Goal: Information Seeking & Learning: Learn about a topic

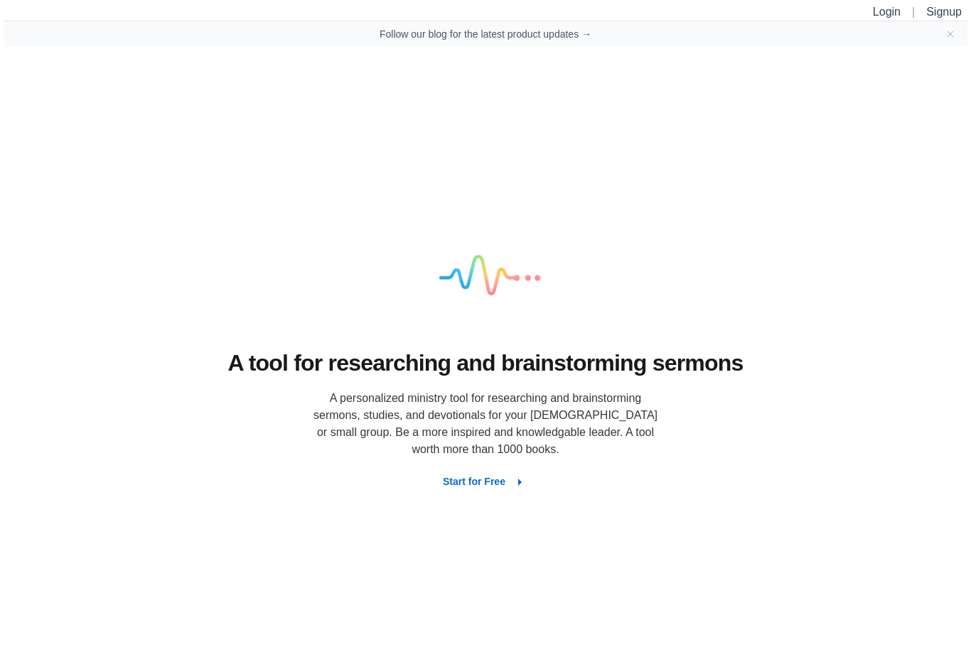
click at [885, 9] on link "Login" at bounding box center [887, 12] width 28 height 12
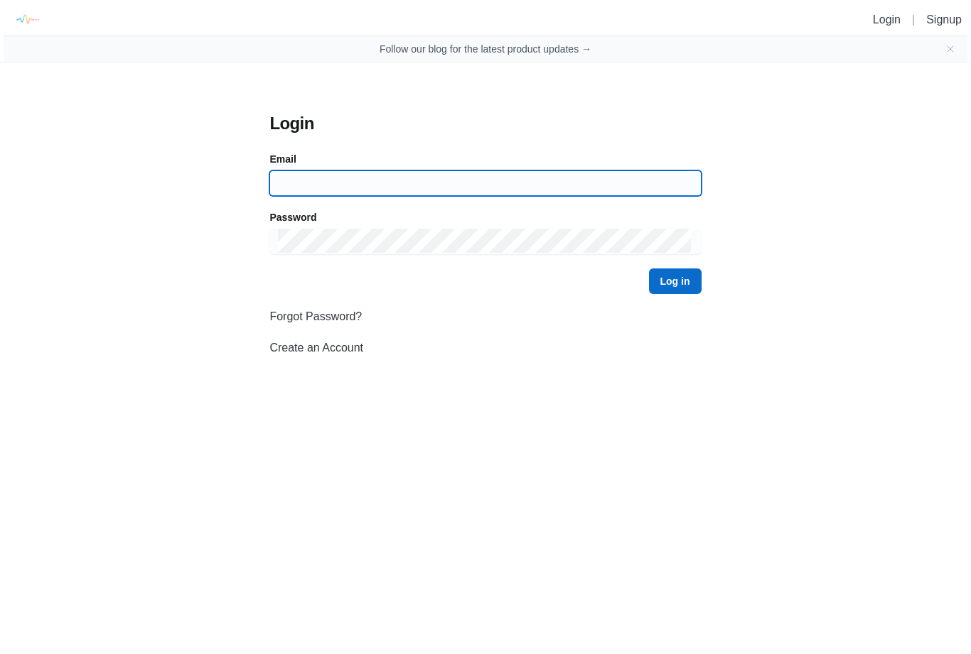
click at [590, 193] on input at bounding box center [485, 184] width 414 height 26
type input "[EMAIL_ADDRESS][DOMAIN_NAME]"
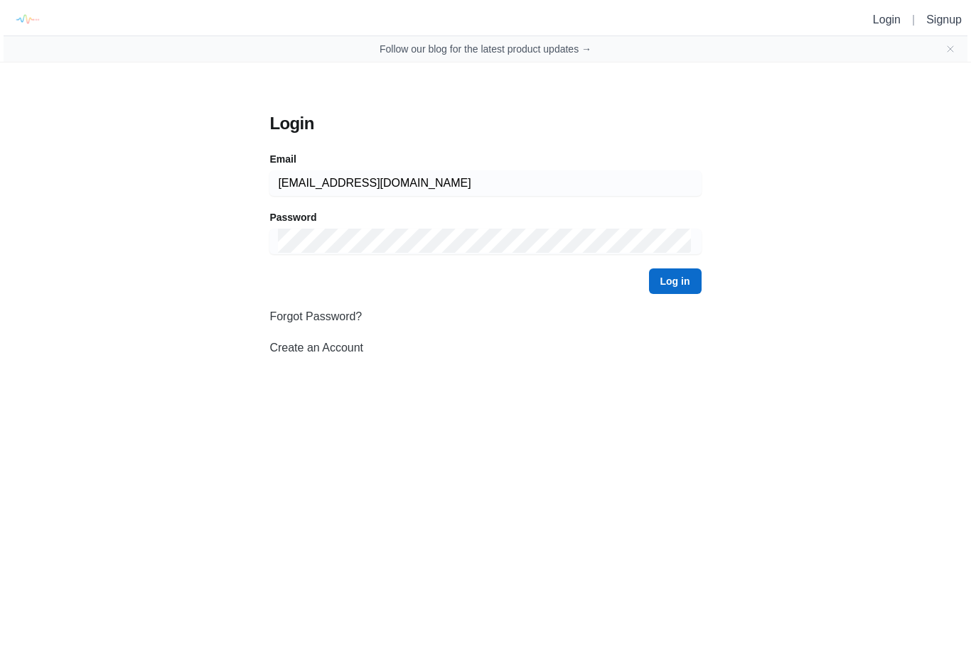
click at [675, 281] on button "Log in" at bounding box center [675, 282] width 53 height 26
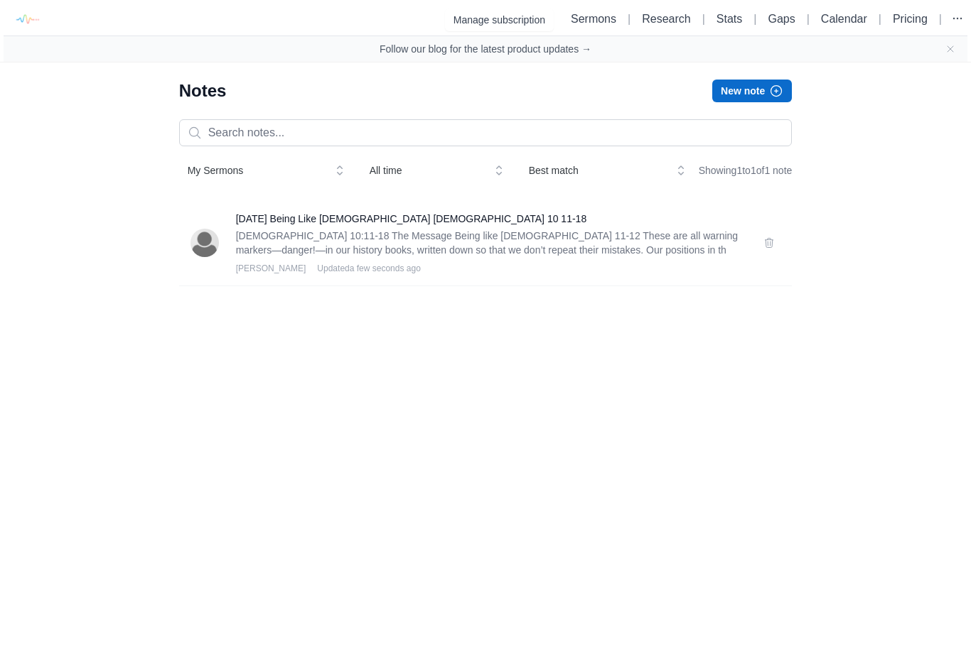
click at [613, 257] on p "[DEMOGRAPHIC_DATA] 10:11-18 The Message Being like [DEMOGRAPHIC_DATA] 11-12 The…" at bounding box center [491, 243] width 511 height 28
click at [574, 257] on p "[DEMOGRAPHIC_DATA] 10:11-18 The Message Being like [DEMOGRAPHIC_DATA] 11-12 The…" at bounding box center [491, 243] width 511 height 28
click at [401, 226] on h3 "[DATE] Being Like [DEMOGRAPHIC_DATA] [DEMOGRAPHIC_DATA] 10 11-18" at bounding box center [491, 219] width 511 height 14
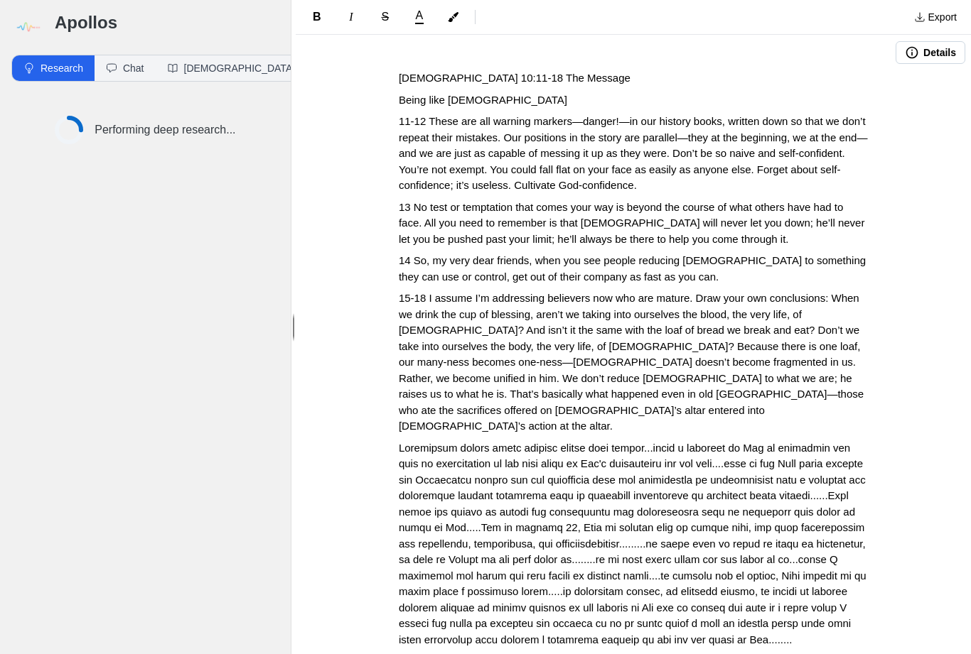
click at [30, 33] on img at bounding box center [27, 27] width 32 height 32
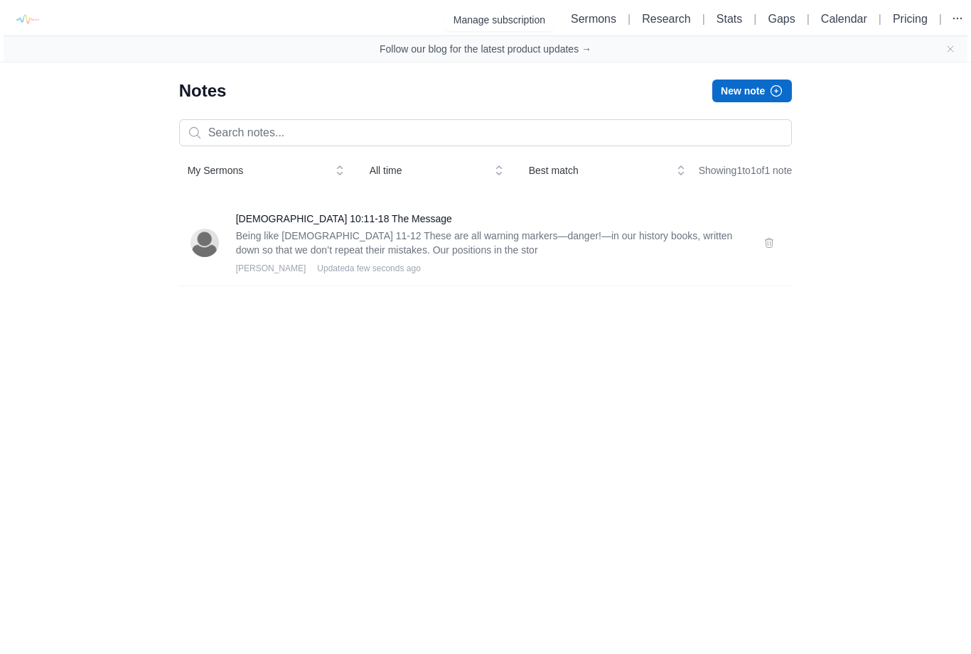
click at [848, 21] on link "Calendar" at bounding box center [844, 19] width 46 height 12
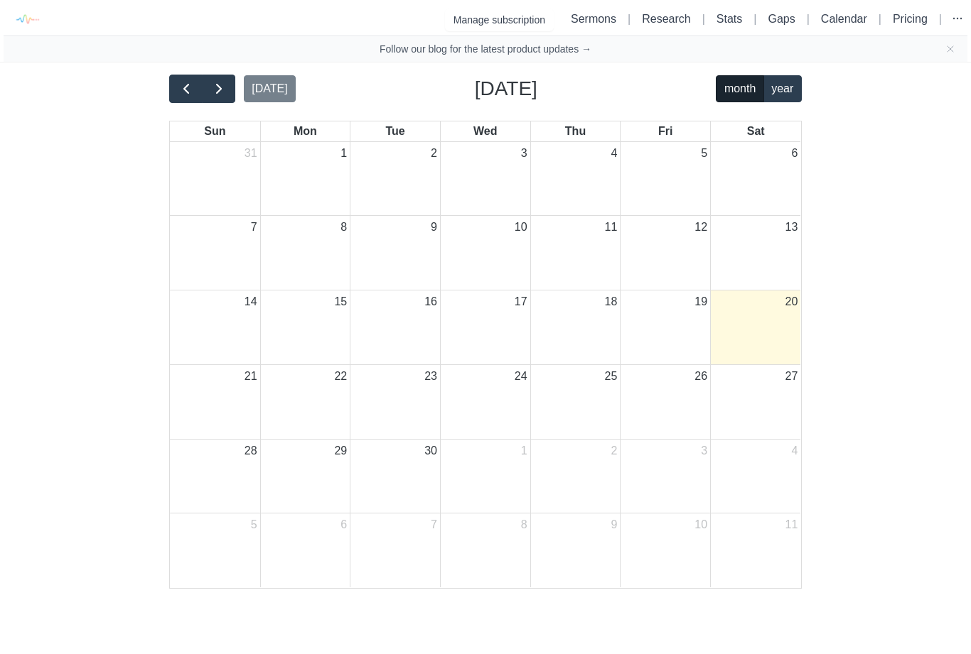
click at [726, 95] on button "month" at bounding box center [740, 89] width 48 height 28
click at [781, 92] on button "year" at bounding box center [782, 89] width 38 height 28
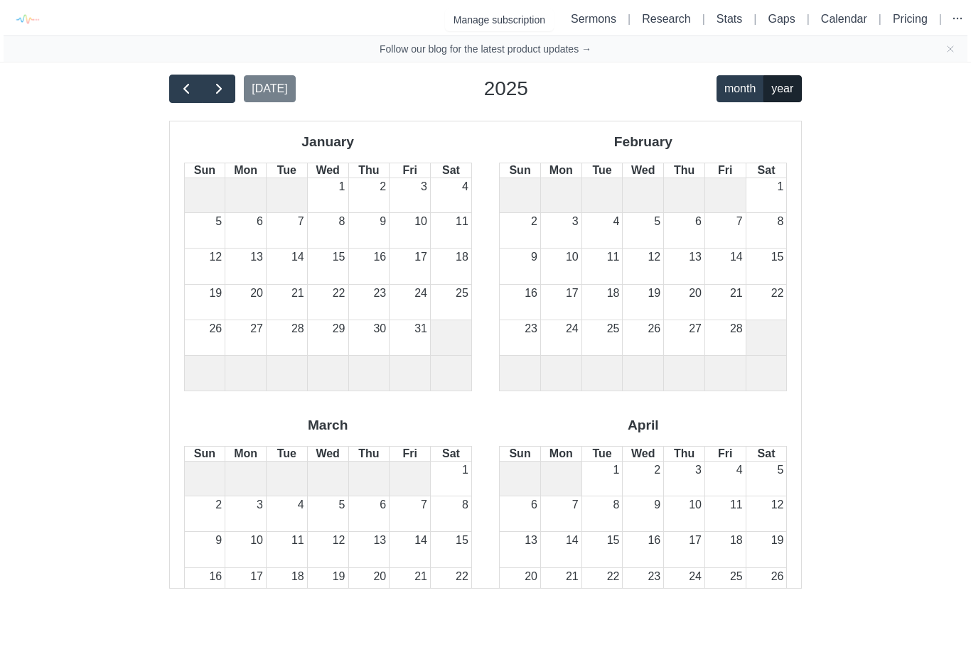
click at [180, 90] on span "button" at bounding box center [186, 88] width 17 height 17
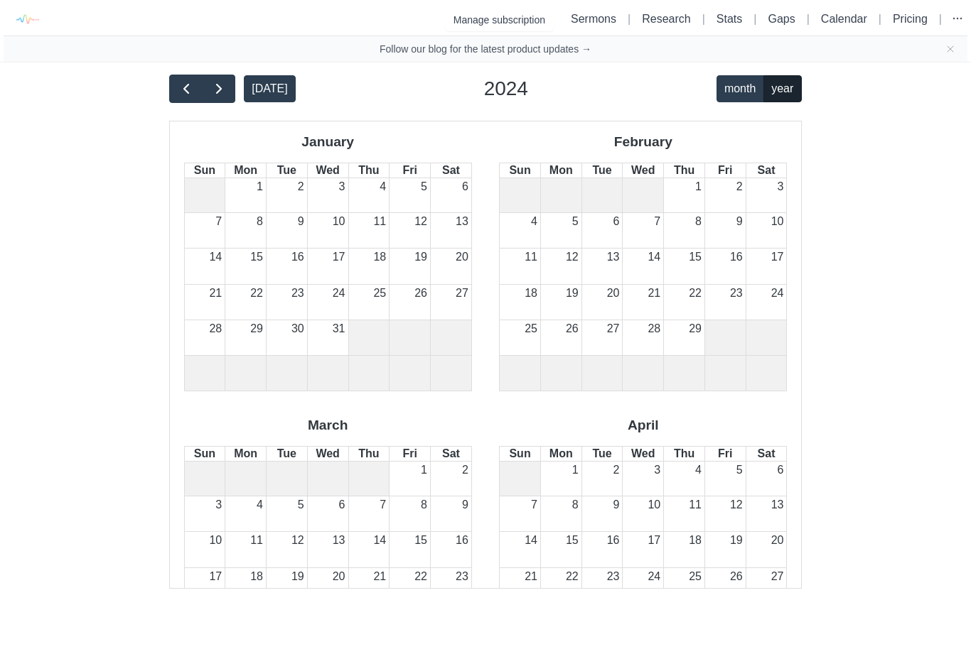
click at [189, 88] on span "button" at bounding box center [186, 88] width 17 height 17
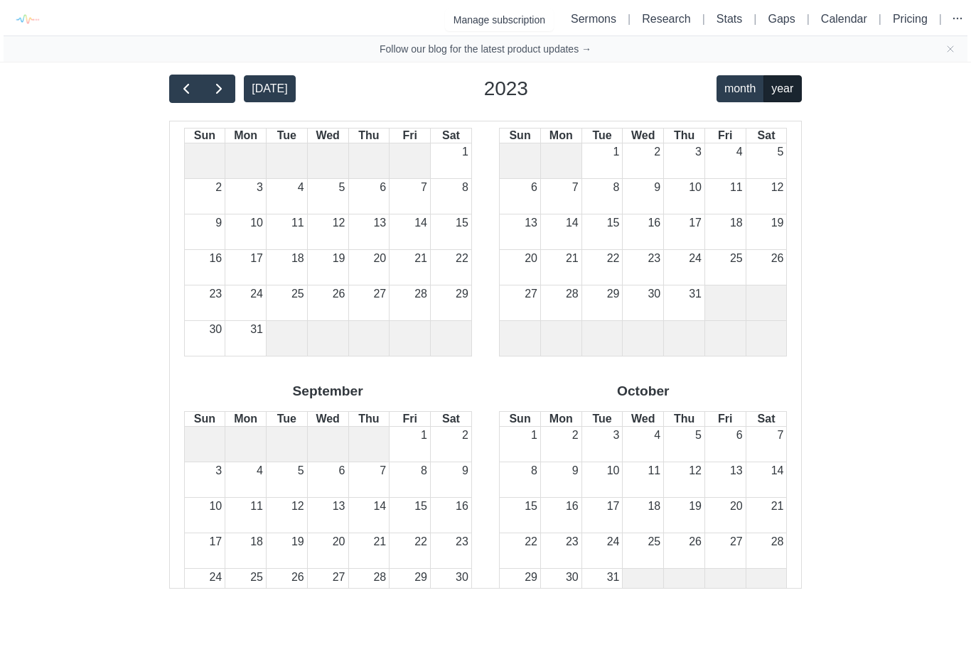
click at [260, 95] on button "[DATE]" at bounding box center [270, 89] width 52 height 28
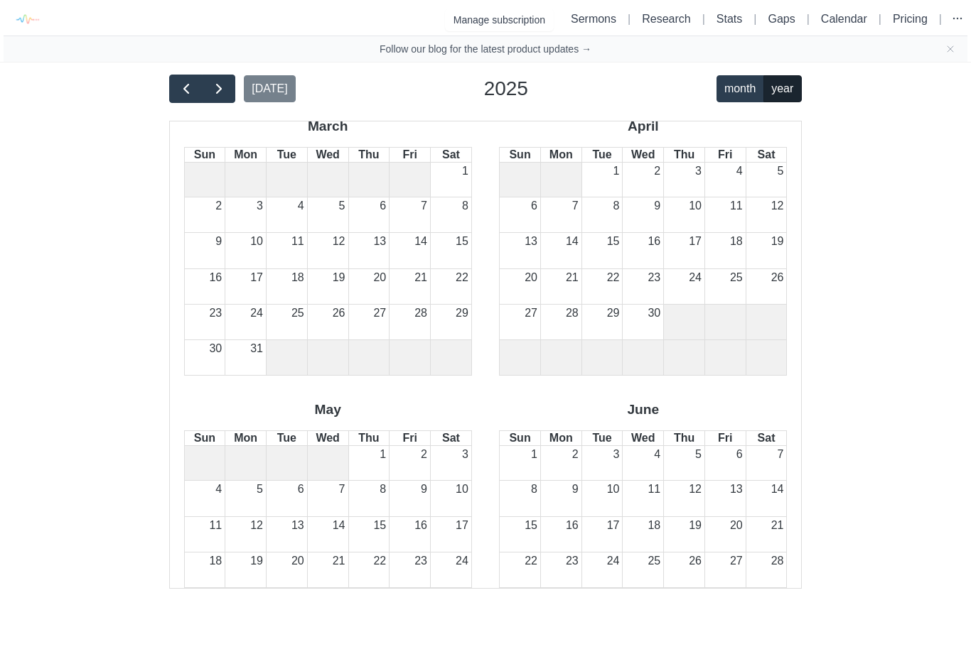
scroll to position [291, 0]
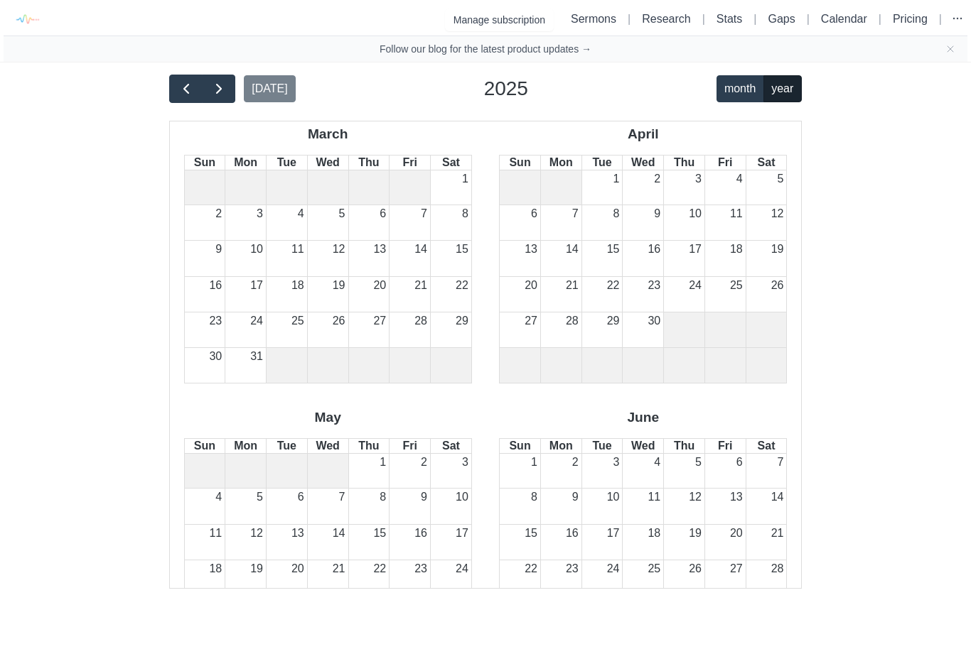
click at [834, 21] on link "Calendar" at bounding box center [844, 19] width 46 height 12
click at [838, 23] on link "Calendar" at bounding box center [844, 19] width 46 height 12
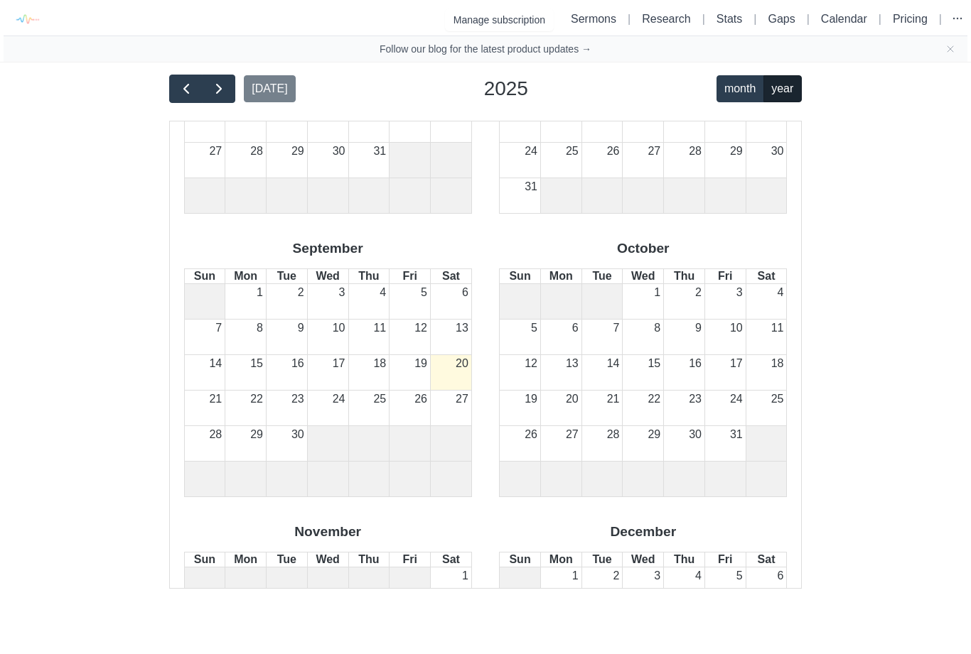
scroll to position [1040, 0]
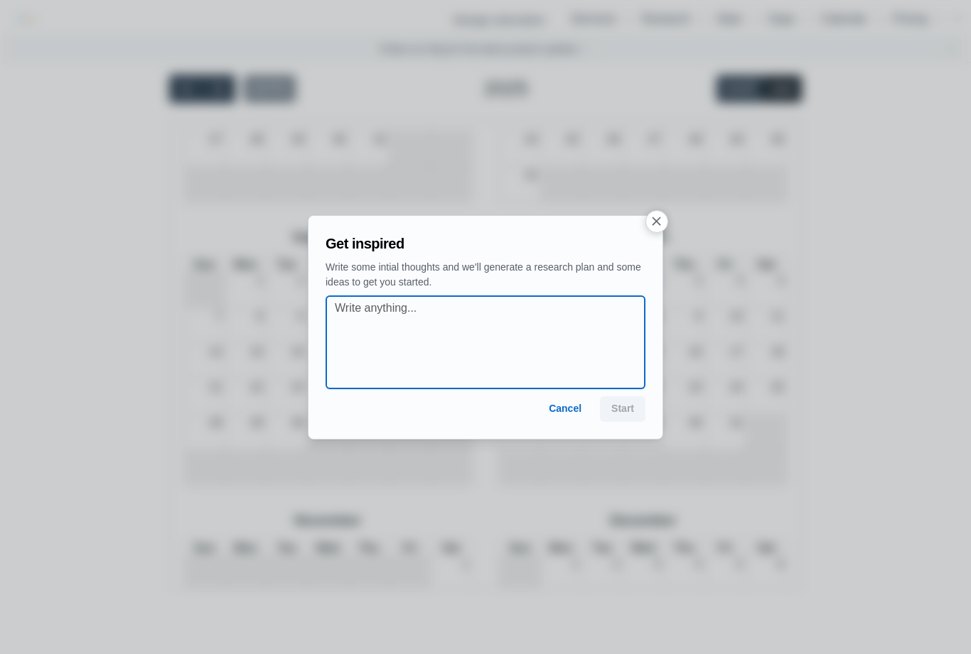
click at [453, 370] on textarea at bounding box center [490, 342] width 310 height 85
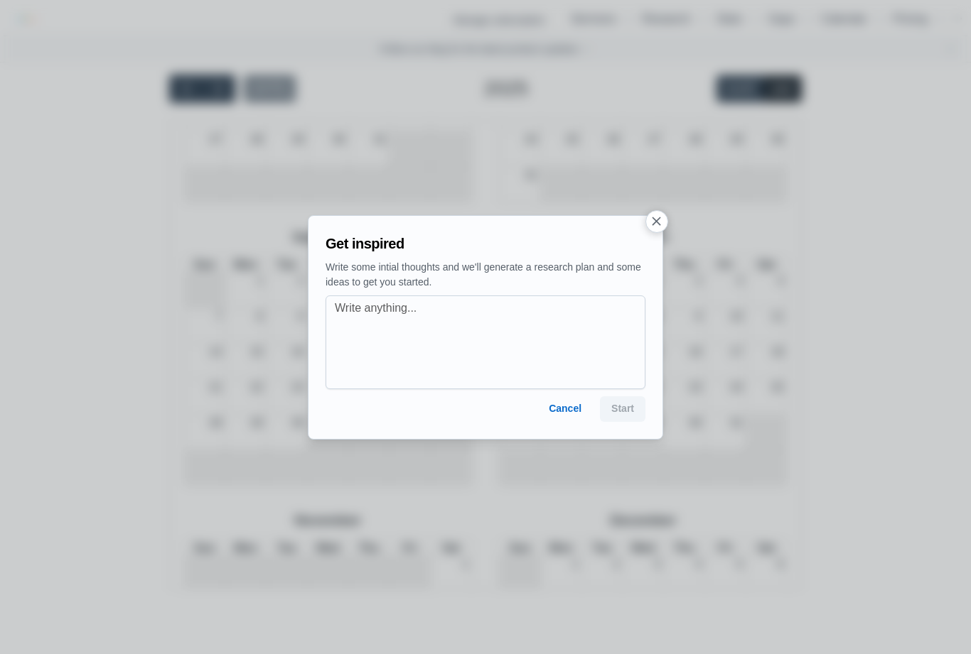
click at [563, 419] on button "Cancel" at bounding box center [564, 410] width 55 height 26
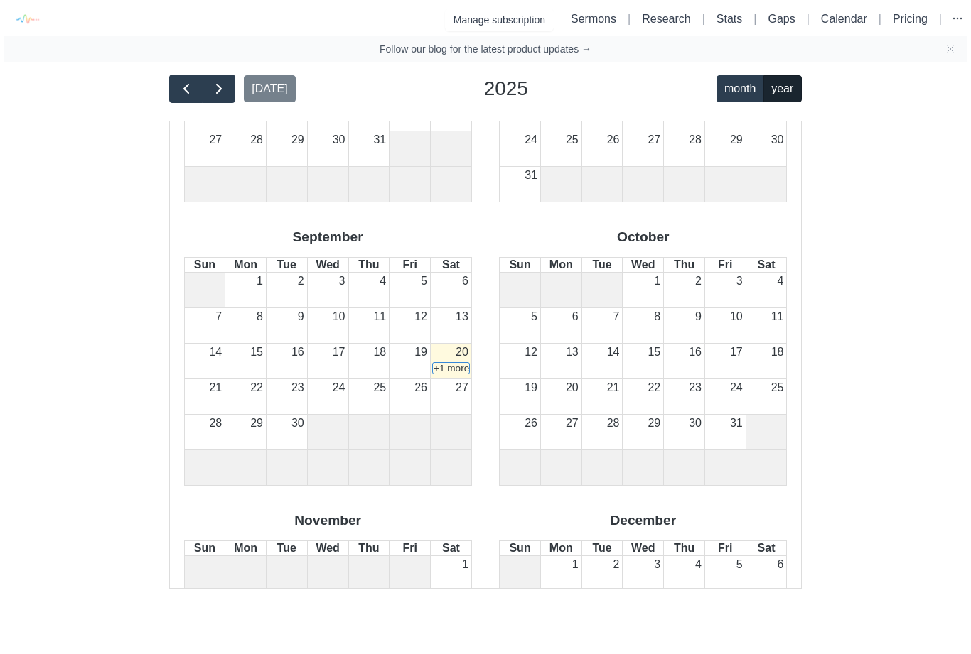
click at [585, 24] on link "Sermons" at bounding box center [593, 19] width 45 height 12
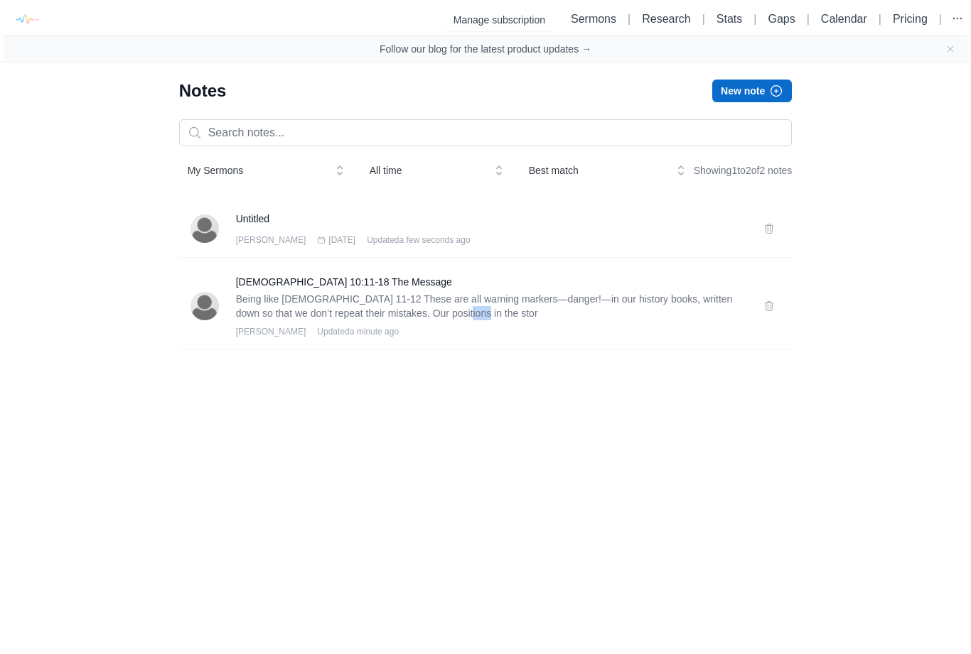
click at [512, 350] on div "[DEMOGRAPHIC_DATA] 10:11-18 The Message Being like [DEMOGRAPHIC_DATA] 11-12 The…" at bounding box center [485, 307] width 613 height 86
click at [355, 308] on p "Being like [DEMOGRAPHIC_DATA] 11-12 These are all warning markers—danger!—in ou…" at bounding box center [491, 306] width 511 height 28
click at [347, 289] on h3 "[DEMOGRAPHIC_DATA] 10:11-18 The Message" at bounding box center [491, 282] width 511 height 14
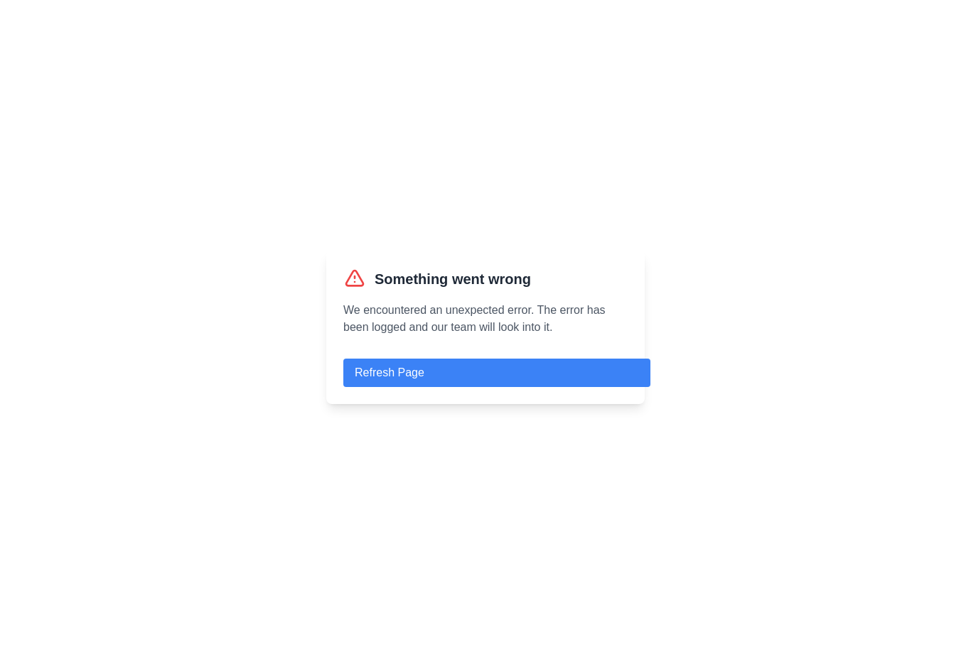
click at [463, 387] on button "Refresh Page" at bounding box center [496, 373] width 307 height 28
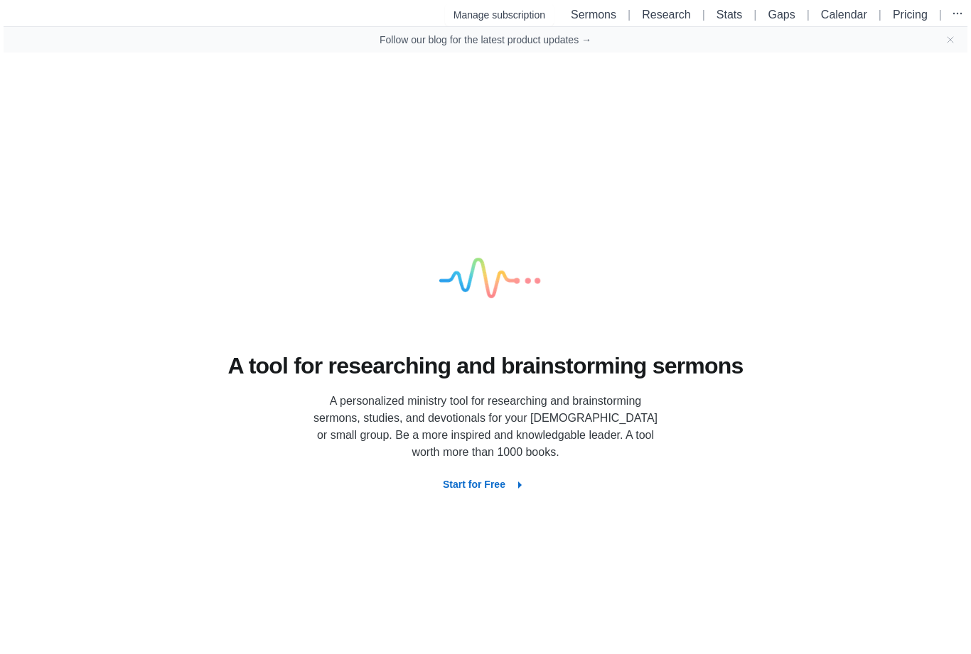
click at [586, 14] on link "Sermons" at bounding box center [593, 15] width 45 height 12
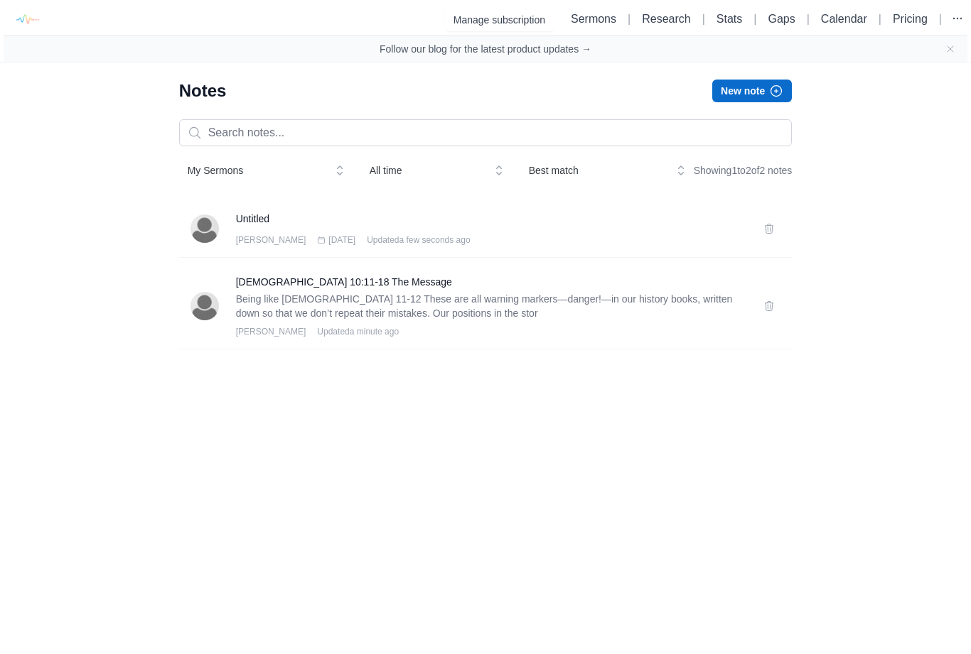
click at [777, 232] on button at bounding box center [768, 228] width 23 height 23
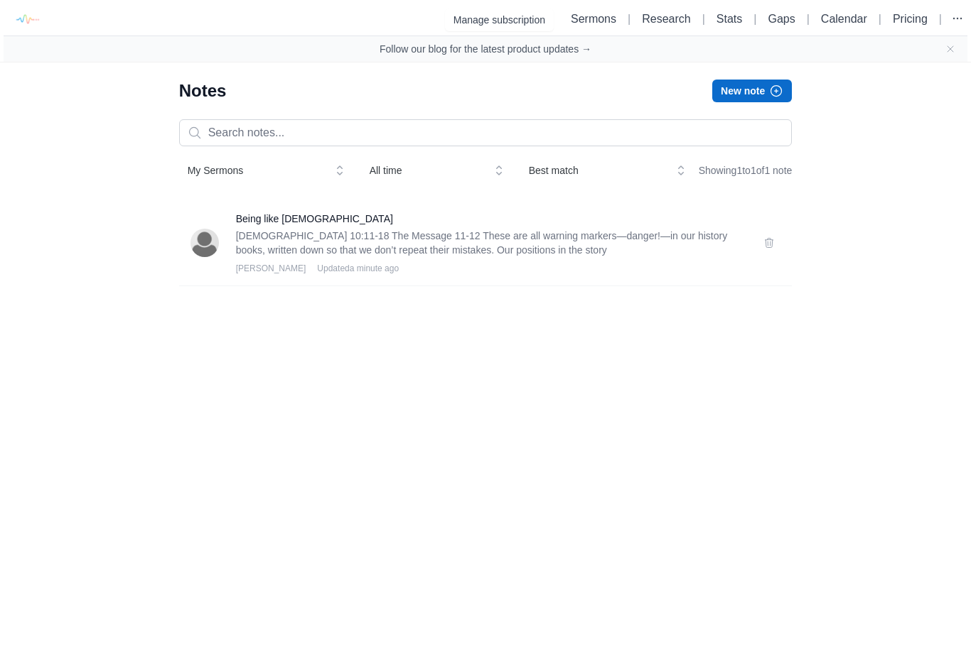
click at [659, 257] on p "1 Corinthians 10:11-18 The Message 11-12 These are all warning markers—danger!—…" at bounding box center [491, 243] width 511 height 28
click at [575, 257] on p "1 Corinthians 10:11-18 The Message 11-12 These are all warning markers—danger!—…" at bounding box center [491, 243] width 511 height 28
click at [637, 257] on p "1 Corinthians 10:11-18 The Message 11-12 These are all warning markers—danger!—…" at bounding box center [491, 243] width 511 height 28
click at [824, 25] on link "Calendar" at bounding box center [844, 19] width 46 height 12
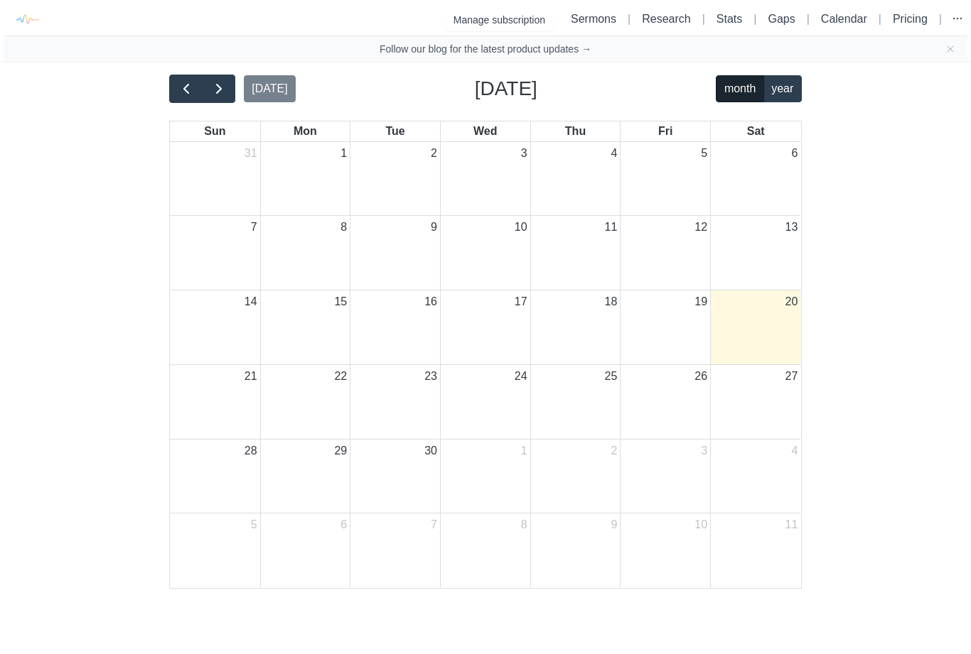
click at [178, 82] on span "button" at bounding box center [186, 88] width 17 height 17
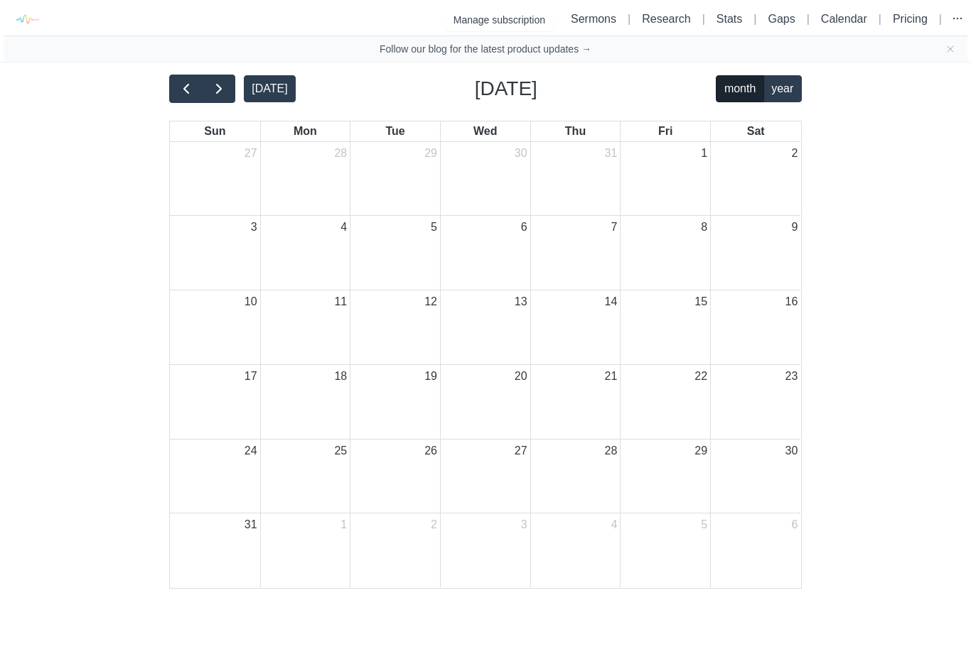
click at [188, 89] on span "button" at bounding box center [186, 88] width 17 height 17
click at [188, 88] on span "button" at bounding box center [186, 88] width 17 height 17
click at [182, 90] on span "button" at bounding box center [186, 88] width 17 height 17
click at [181, 90] on span "button" at bounding box center [186, 88] width 17 height 17
click at [190, 85] on span "button" at bounding box center [186, 88] width 17 height 17
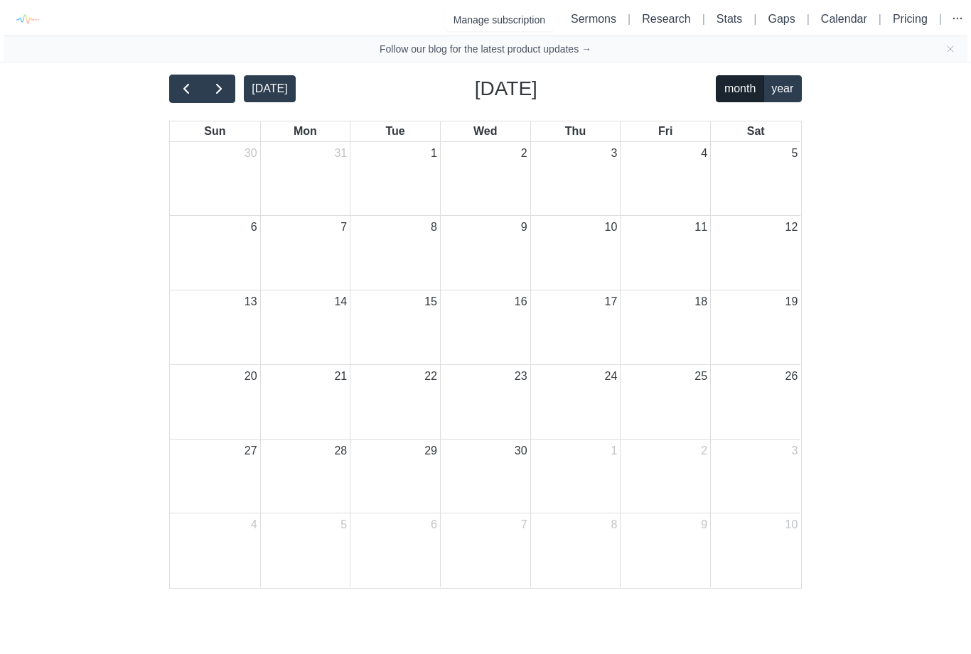
click at [189, 85] on span "button" at bounding box center [186, 88] width 17 height 17
click at [193, 88] on span "button" at bounding box center [186, 88] width 17 height 17
click at [191, 90] on span "button" at bounding box center [186, 88] width 17 height 17
click at [207, 90] on button "button" at bounding box center [218, 89] width 33 height 28
click at [191, 93] on span "button" at bounding box center [186, 88] width 17 height 17
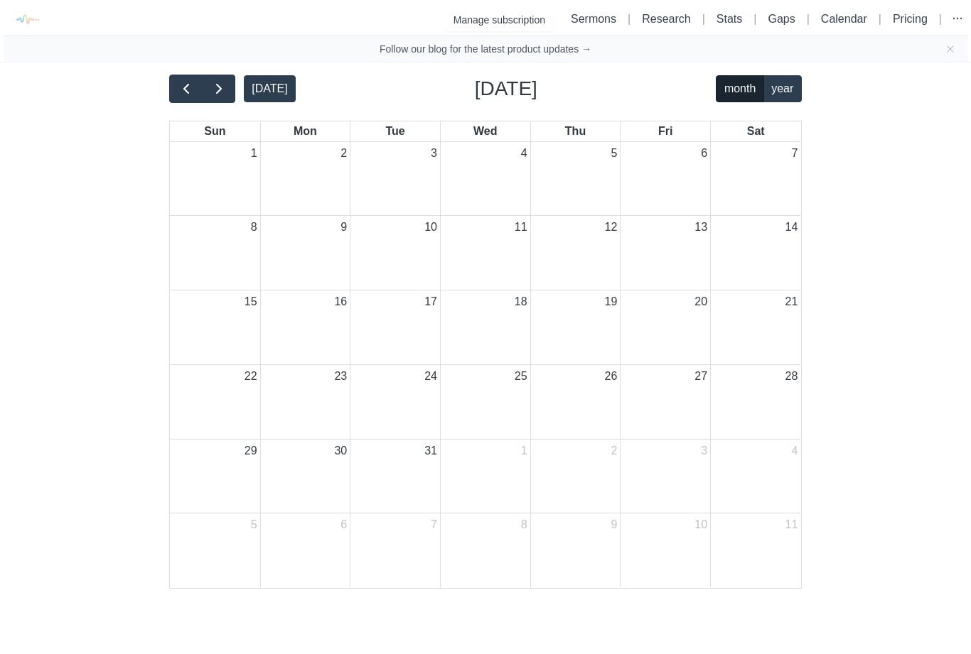
click at [188, 90] on span "button" at bounding box center [186, 88] width 17 height 17
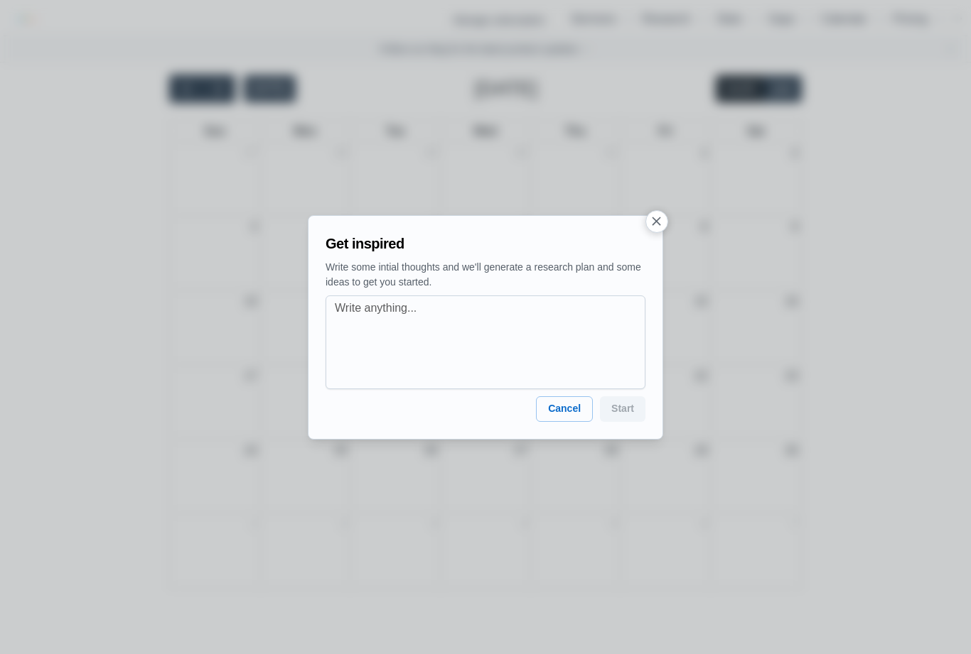
click at [664, 231] on div at bounding box center [485, 327] width 971 height 654
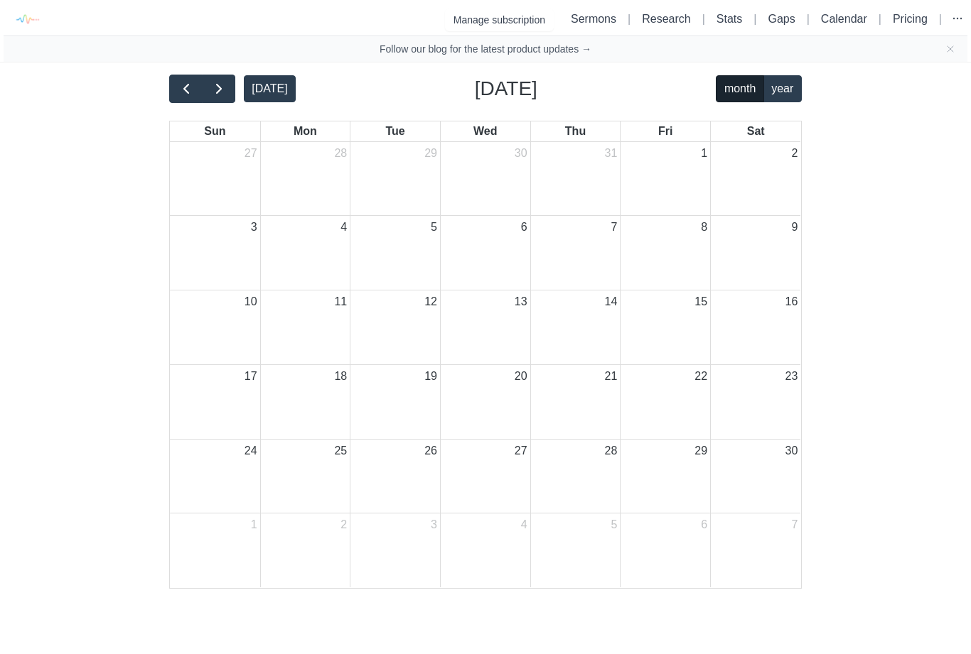
click at [730, 101] on button "month" at bounding box center [740, 89] width 48 height 28
click at [598, 22] on link "Sermons" at bounding box center [593, 19] width 45 height 12
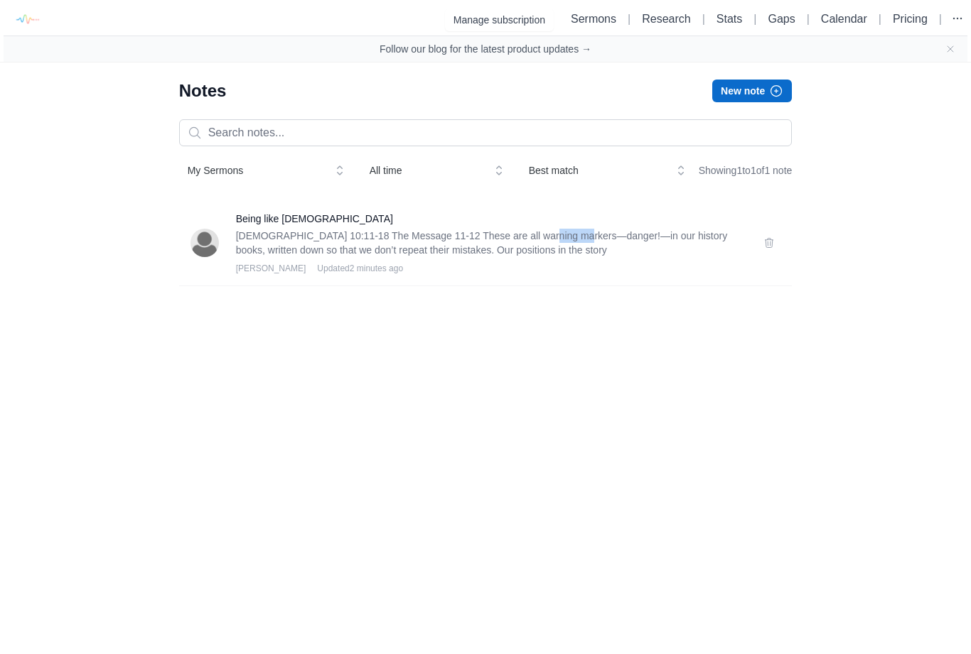
click at [626, 286] on div "Being like Christ 1 Corinthians 10:11-18 The Message 11-12 These are all warnin…" at bounding box center [485, 243] width 613 height 86
click at [611, 257] on p "1 Corinthians 10:11-18 The Message 11-12 These are all warning markers—danger!—…" at bounding box center [491, 243] width 511 height 28
click at [485, 257] on p "1 Corinthians 10:11-18 The Message 11-12 These are all warning markers—danger!—…" at bounding box center [491, 243] width 511 height 28
click at [292, 226] on h3 "Being like [DEMOGRAPHIC_DATA]" at bounding box center [491, 219] width 511 height 14
